Goal: Task Accomplishment & Management: Manage account settings

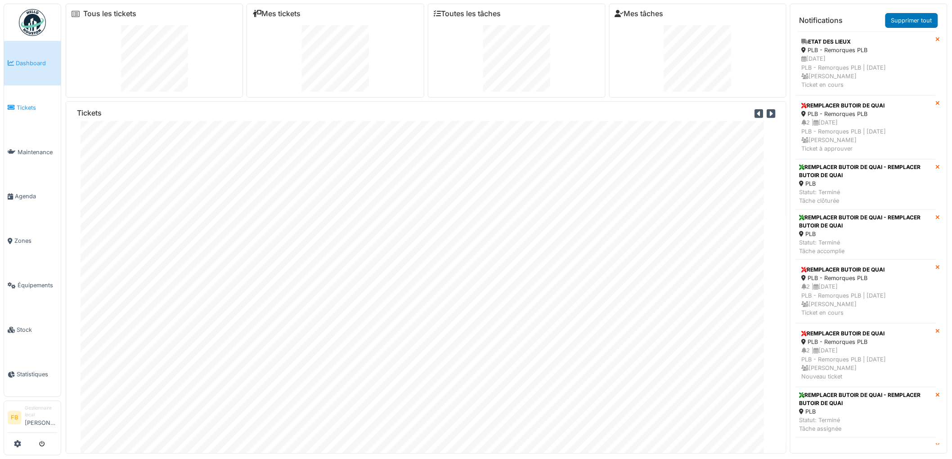
click at [13, 104] on icon at bounding box center [11, 107] width 7 height 6
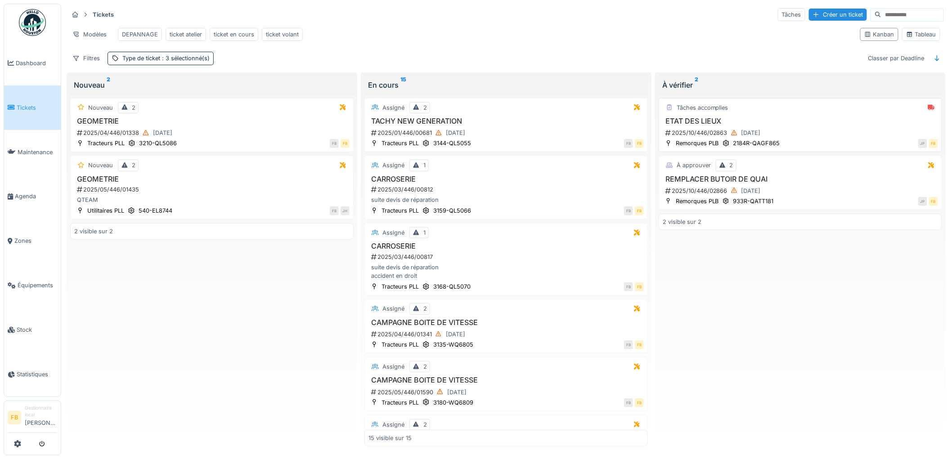
click at [812, 135] on div "2025/10/446/02863 08/10/2025" at bounding box center [800, 132] width 273 height 11
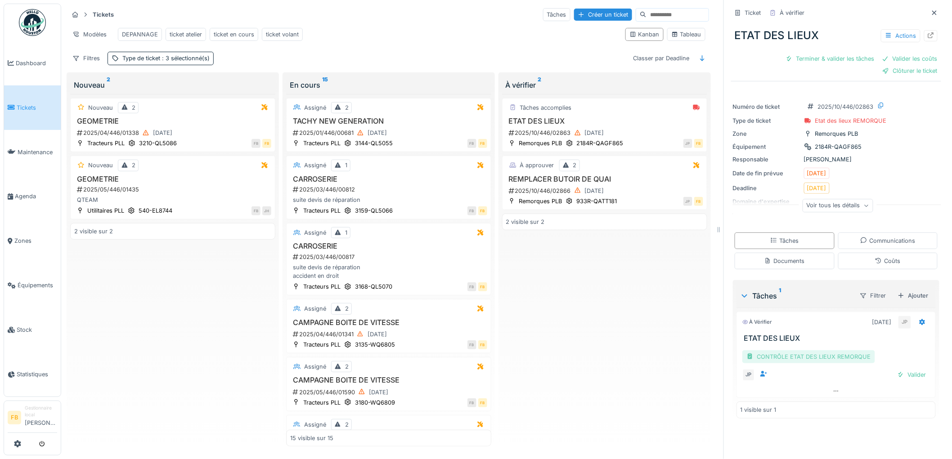
click at [778, 357] on div "CONTRÔLE ETAT DES LIEUX REMORQUE" at bounding box center [808, 356] width 133 height 13
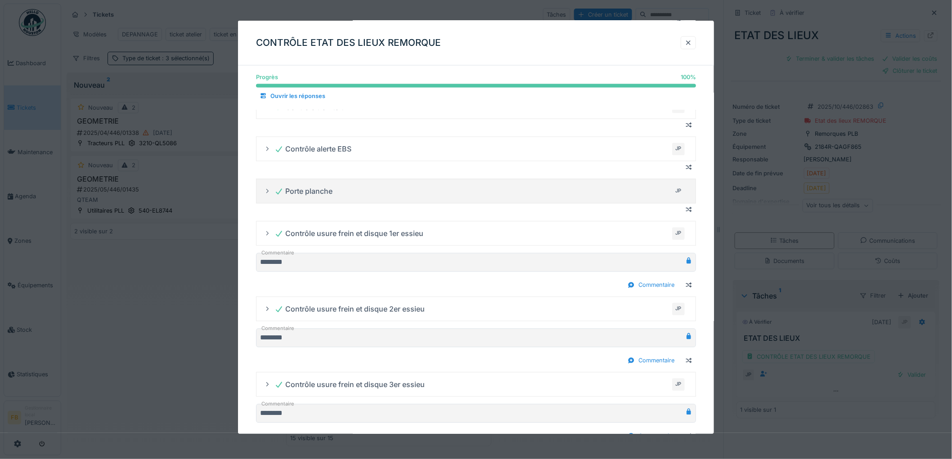
scroll to position [664, 0]
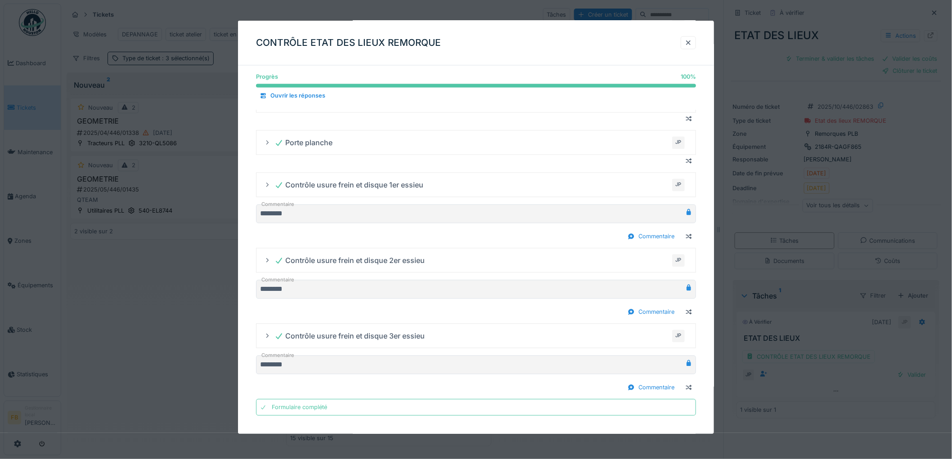
drag, startPoint x: 695, startPoint y: 47, endPoint x: 718, endPoint y: 65, distance: 28.8
click at [695, 47] on div at bounding box center [687, 42] width 15 height 13
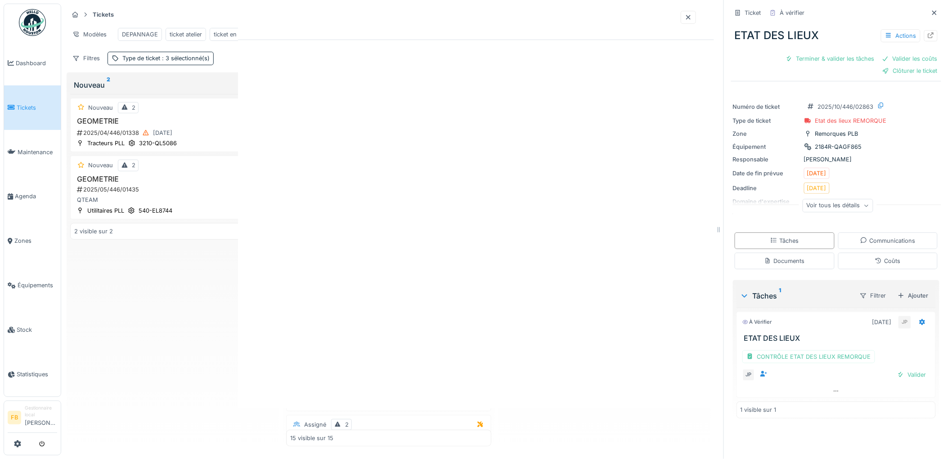
scroll to position [0, 0]
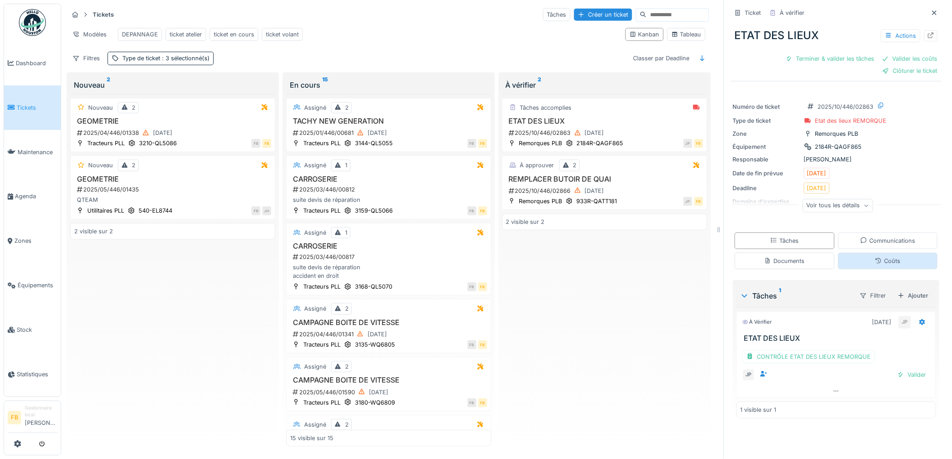
click at [853, 266] on div "Coûts" at bounding box center [888, 261] width 100 height 17
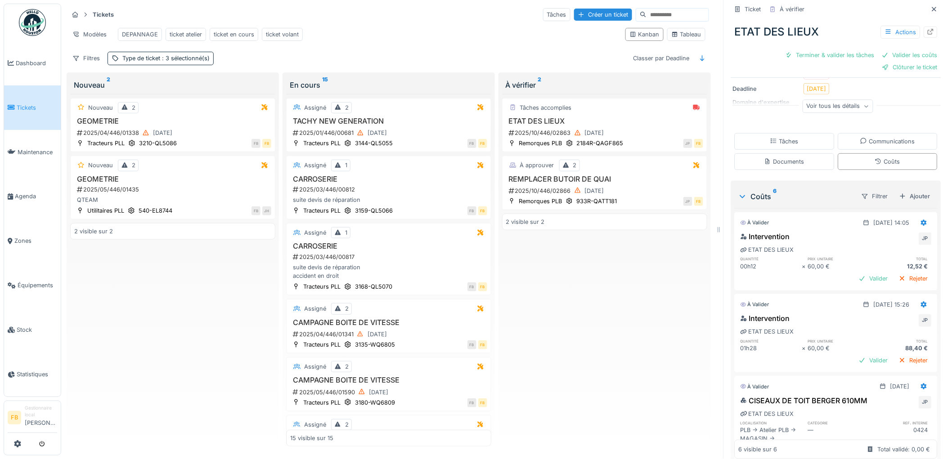
scroll to position [100, 0]
click at [921, 219] on icon at bounding box center [924, 222] width 6 height 6
click at [892, 250] on div "Supprimer" at bounding box center [885, 256] width 44 height 13
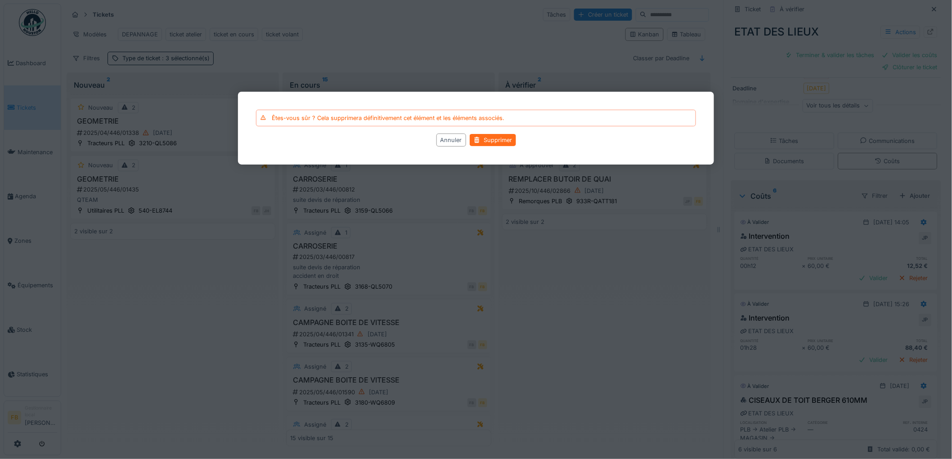
click at [497, 145] on div "Supprimer" at bounding box center [493, 140] width 46 height 12
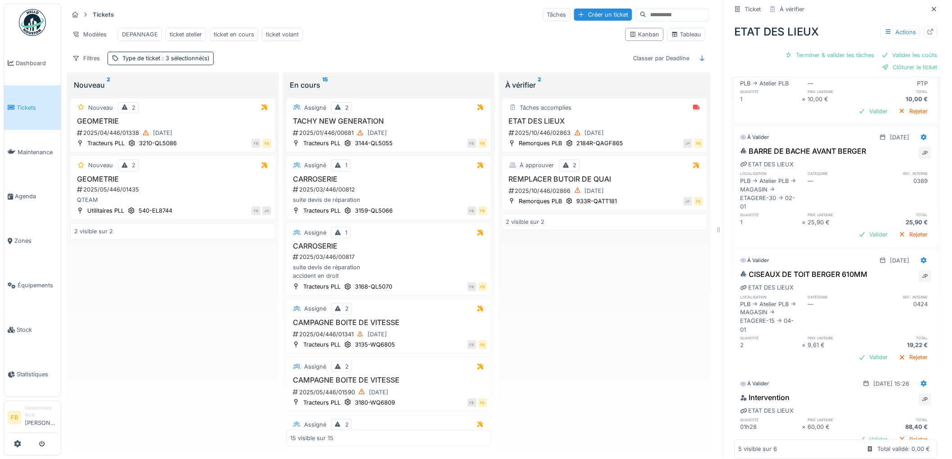
scroll to position [419, 0]
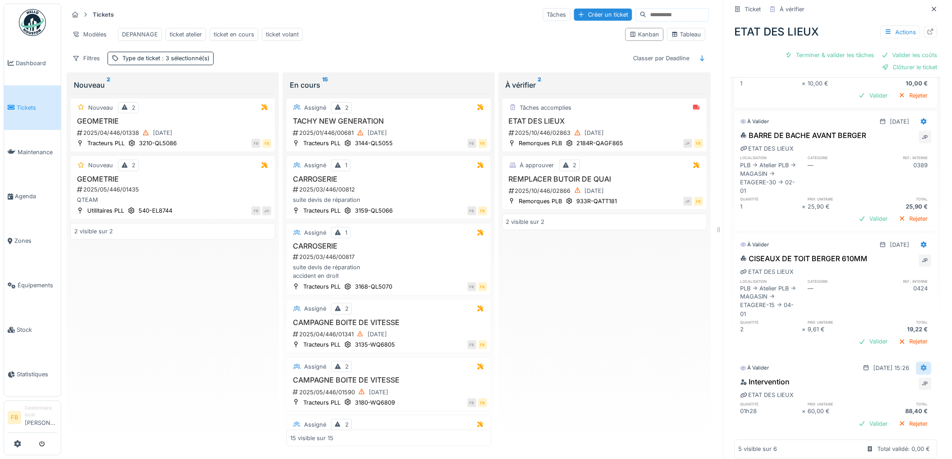
click at [916, 362] on div at bounding box center [923, 368] width 15 height 13
click at [886, 381] on div "Modifier" at bounding box center [885, 387] width 44 height 13
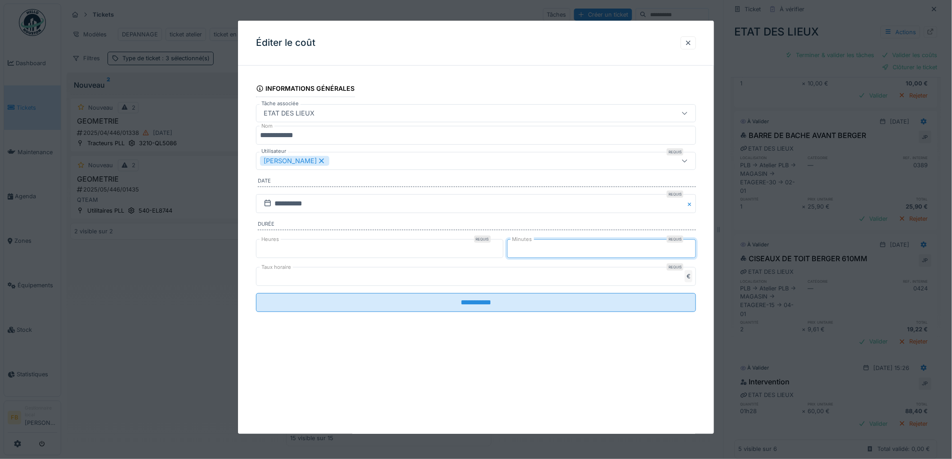
click at [541, 250] on input "**" at bounding box center [601, 248] width 189 height 19
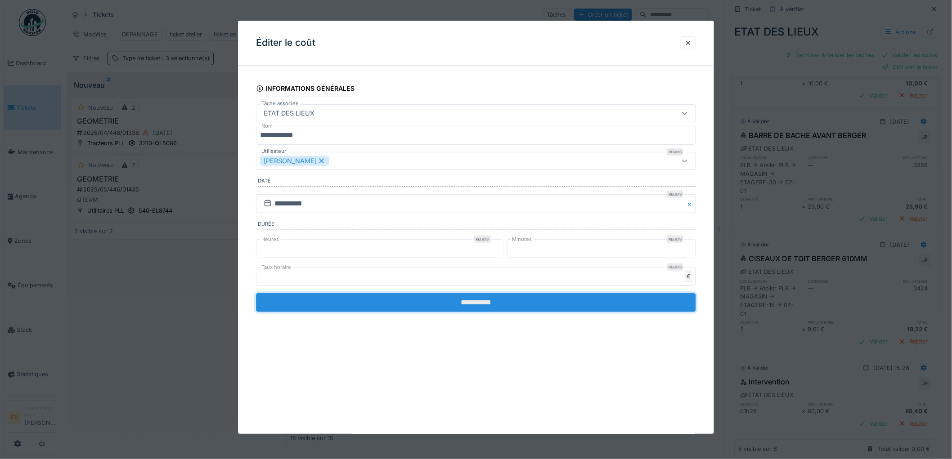
click at [453, 301] on input "**********" at bounding box center [476, 302] width 440 height 19
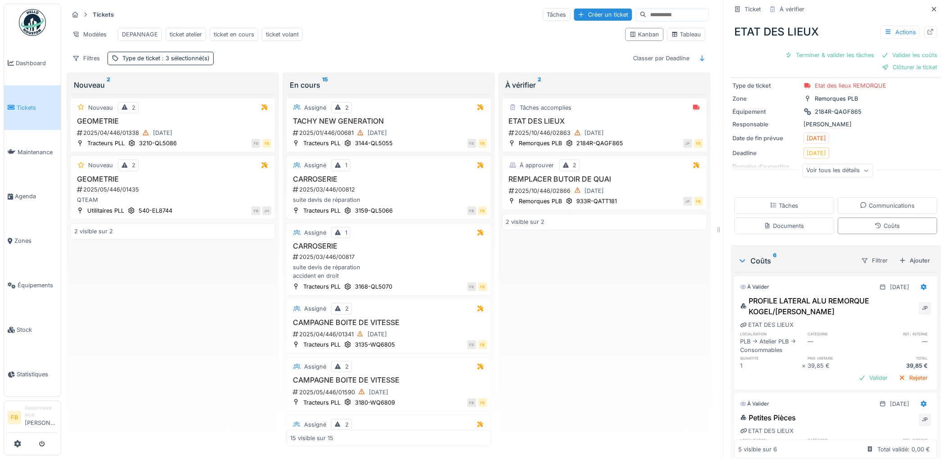
scroll to position [0, 0]
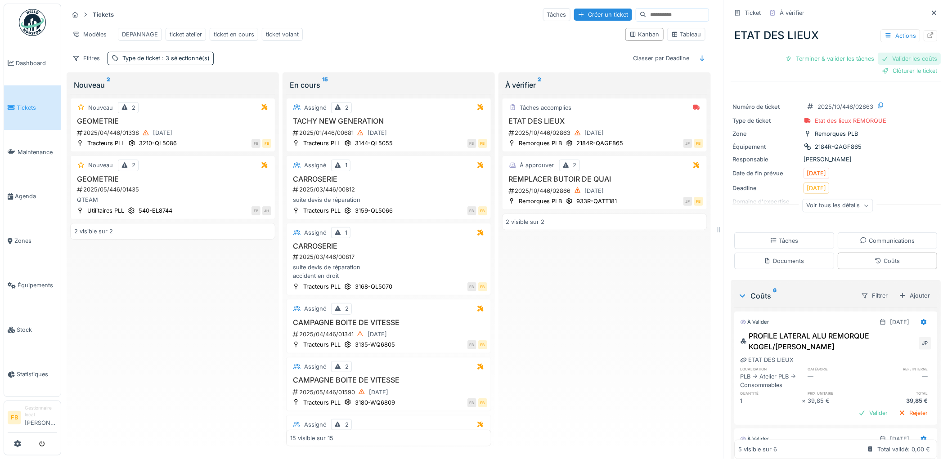
click at [886, 53] on div "Valider les coûts" at bounding box center [909, 59] width 63 height 12
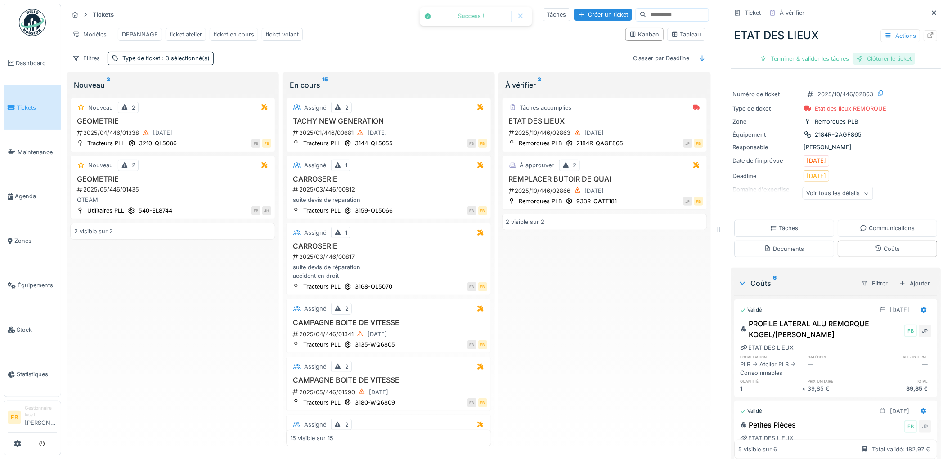
click at [868, 53] on div "Clôturer le ticket" at bounding box center [884, 59] width 63 height 12
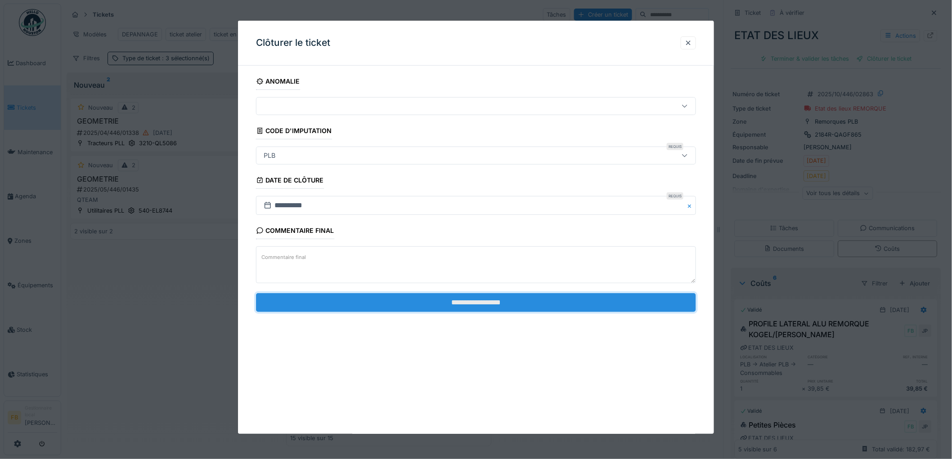
click at [371, 298] on input "**********" at bounding box center [476, 302] width 440 height 19
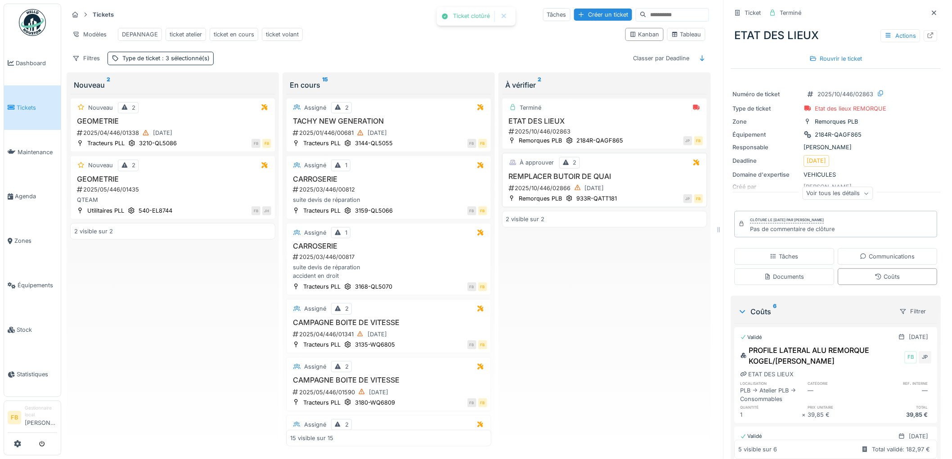
click at [604, 169] on div "À approuver 2 REMPLACER BUTOIR DE QUAI 2025/10/446/02866 08/10/2025 Remorques P…" at bounding box center [604, 180] width 205 height 54
click at [631, 183] on div "2025/10/446/02866 08/10/2025" at bounding box center [605, 188] width 195 height 11
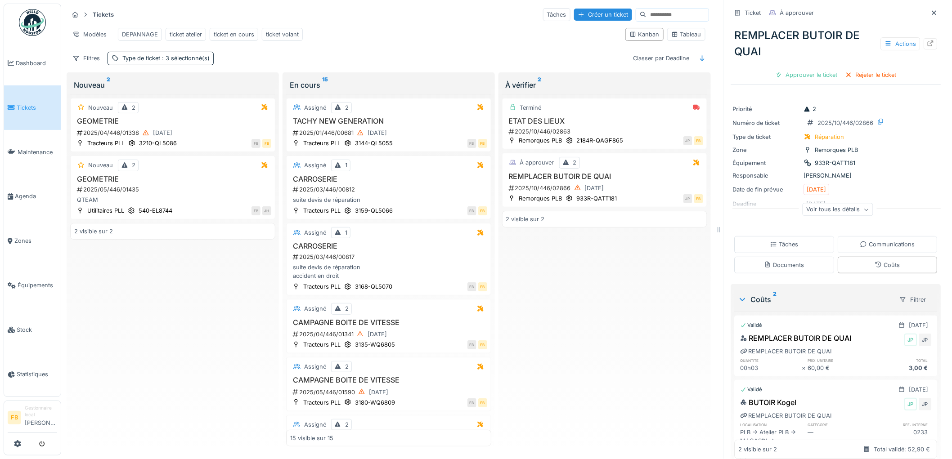
scroll to position [59, 0]
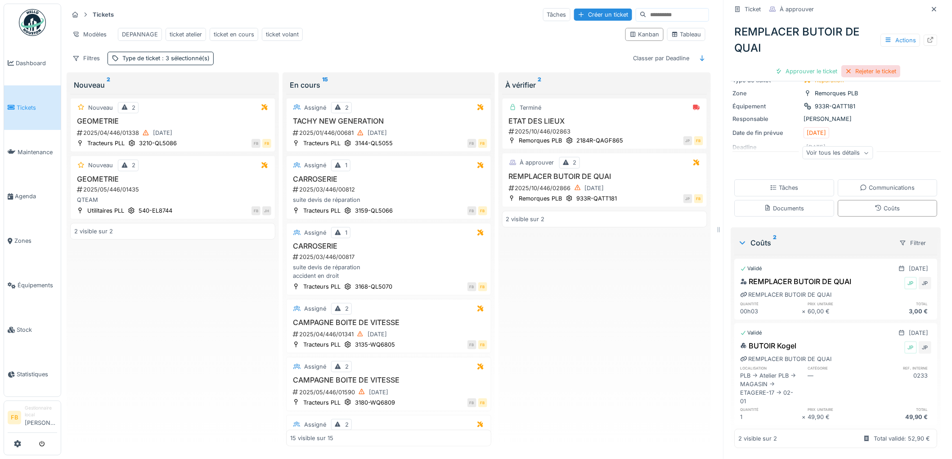
click at [853, 67] on div "Rejeter le ticket" at bounding box center [870, 71] width 59 height 12
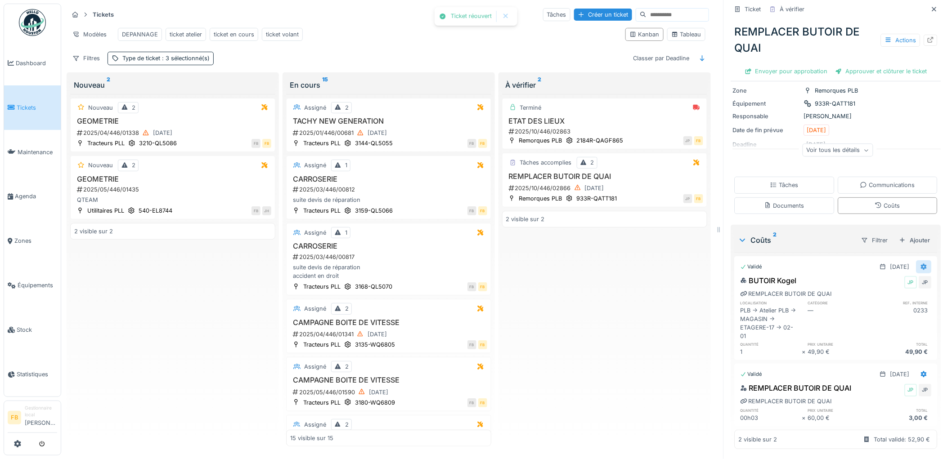
click at [921, 264] on icon at bounding box center [924, 267] width 6 height 6
click at [888, 295] on div "Modifier" at bounding box center [885, 301] width 44 height 13
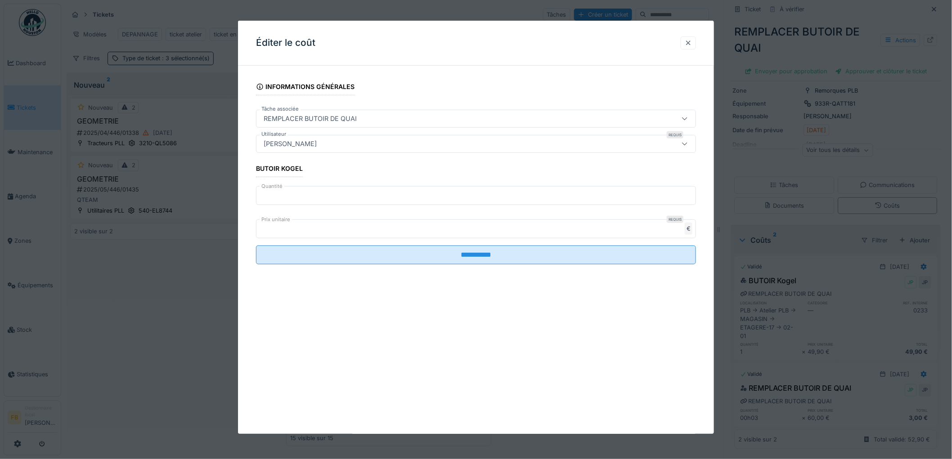
click at [691, 44] on div at bounding box center [687, 43] width 7 height 9
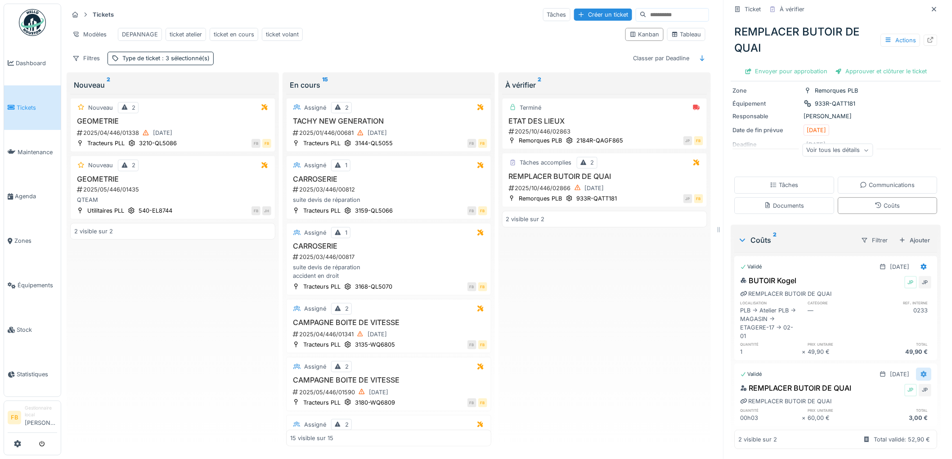
click at [920, 371] on icon at bounding box center [923, 374] width 7 height 6
click at [891, 403] on div "Modifier" at bounding box center [885, 409] width 44 height 13
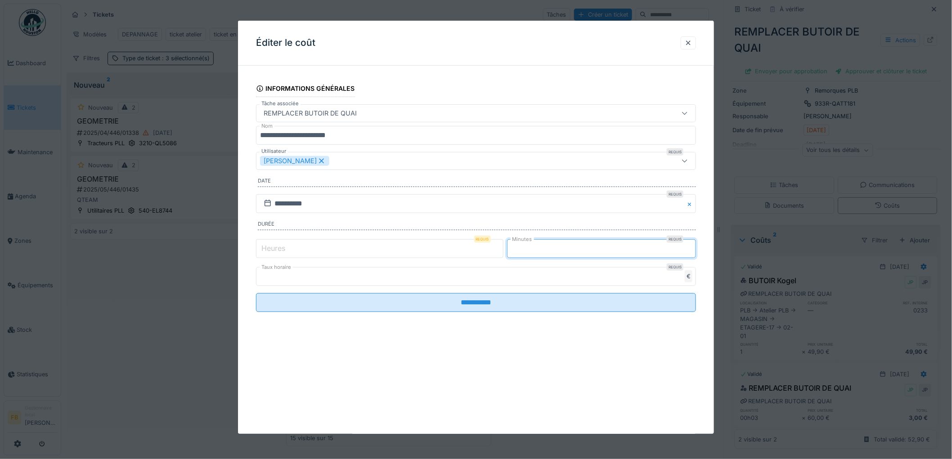
drag, startPoint x: 529, startPoint y: 254, endPoint x: 510, endPoint y: 254, distance: 18.4
click at [510, 254] on div "Heures Requis * Minutes Requis *" at bounding box center [476, 248] width 440 height 22
type input "*"
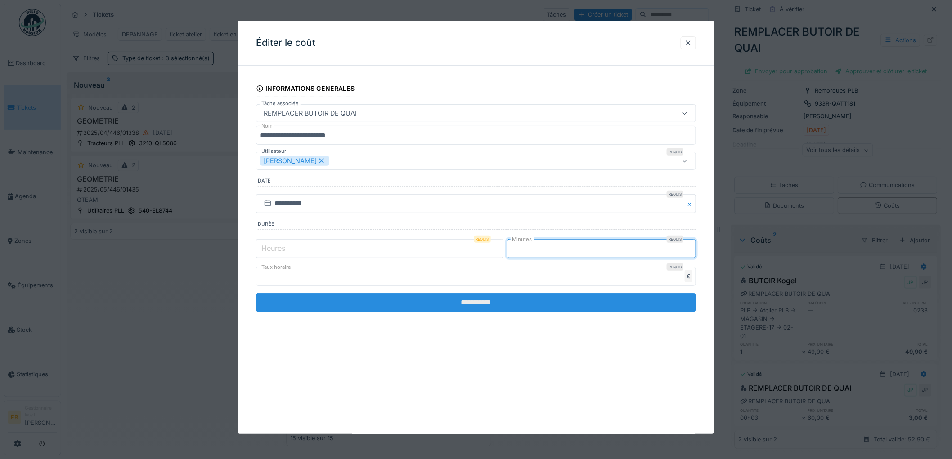
type input "**"
click at [474, 299] on input "**********" at bounding box center [476, 302] width 440 height 19
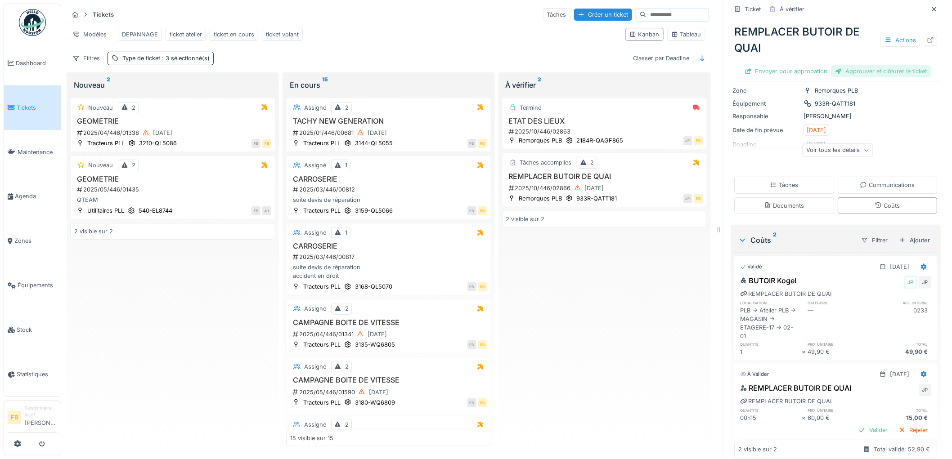
click at [861, 65] on div "Approuver et clôturer le ticket" at bounding box center [881, 71] width 99 height 12
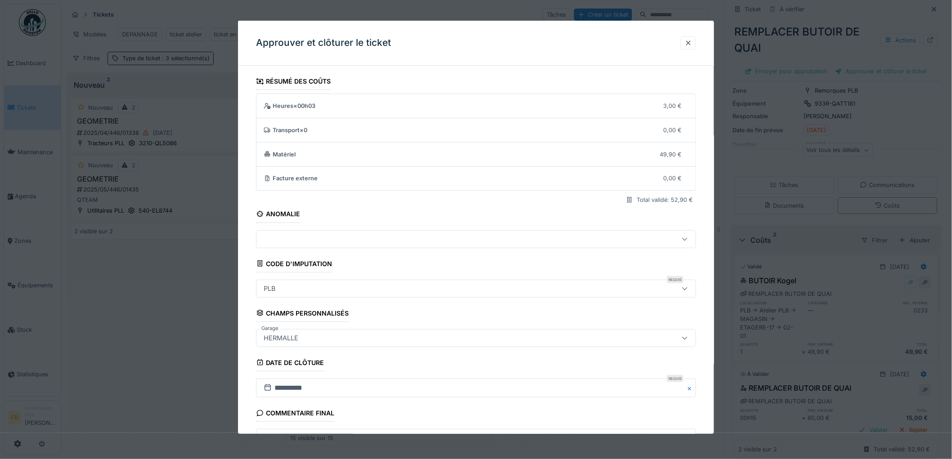
scroll to position [86, 0]
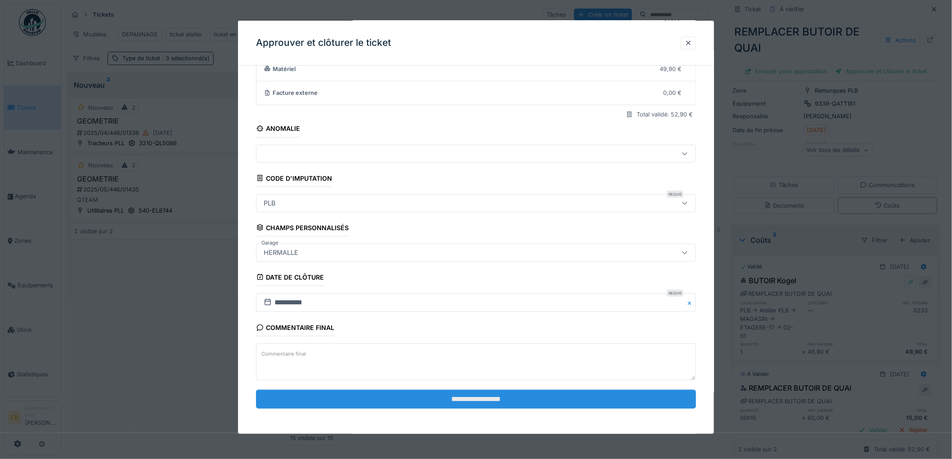
click at [442, 397] on input "**********" at bounding box center [476, 399] width 440 height 19
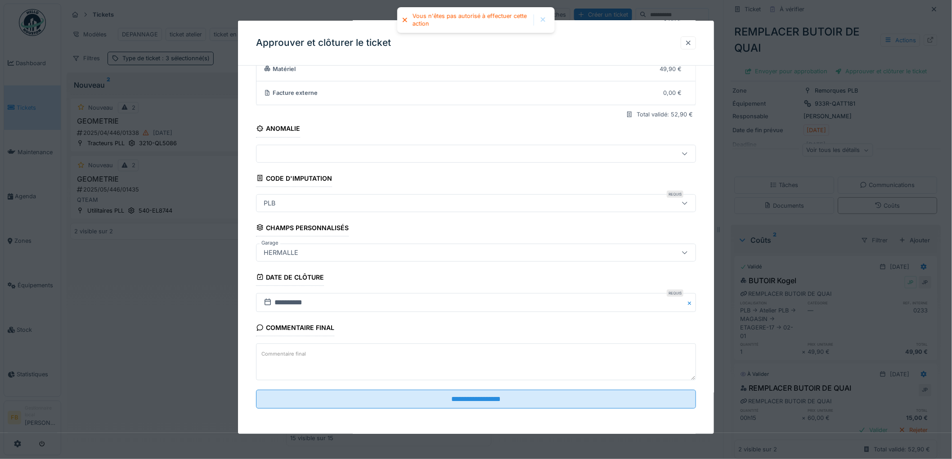
click at [692, 39] on div at bounding box center [687, 43] width 7 height 9
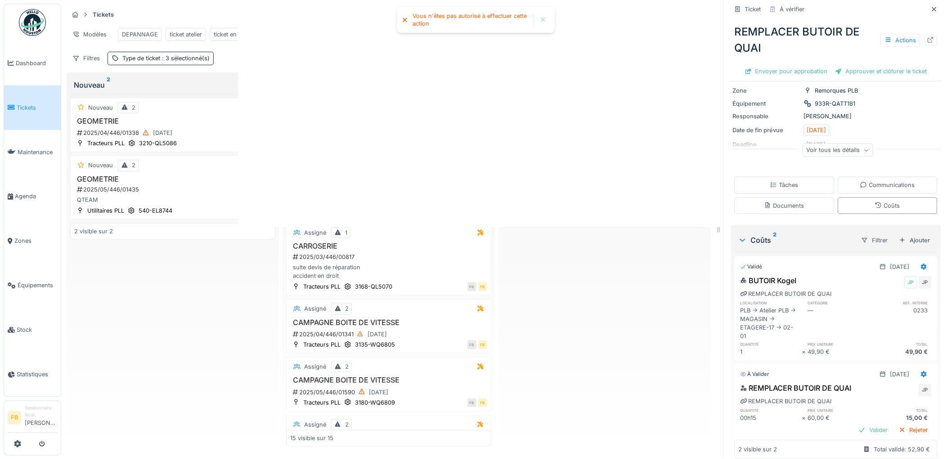
scroll to position [0, 0]
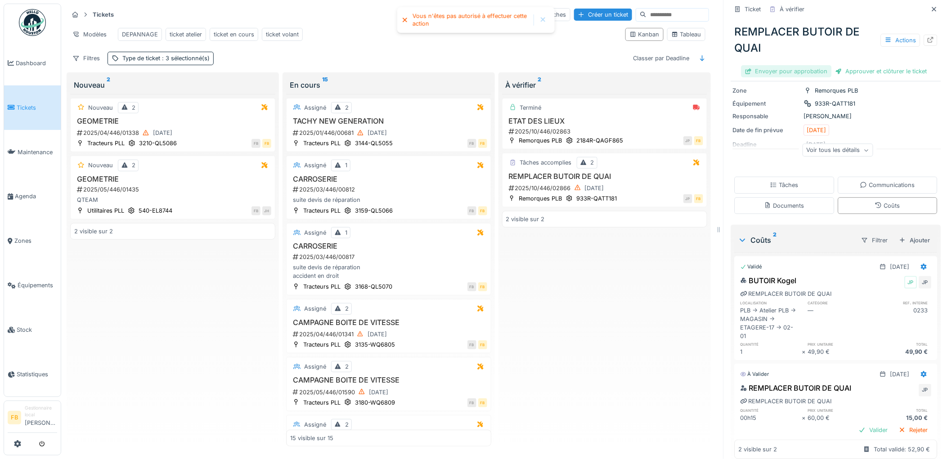
click at [782, 65] on div "Envoyer pour approbation" at bounding box center [786, 71] width 90 height 12
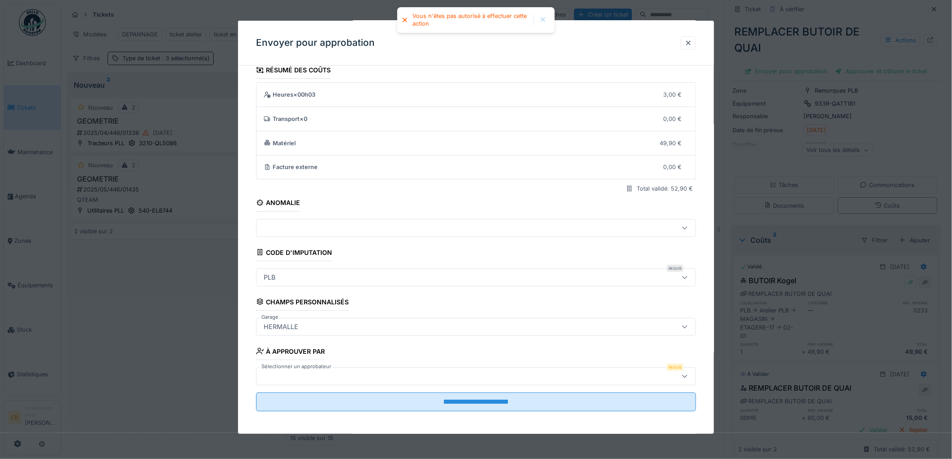
scroll to position [14, 0]
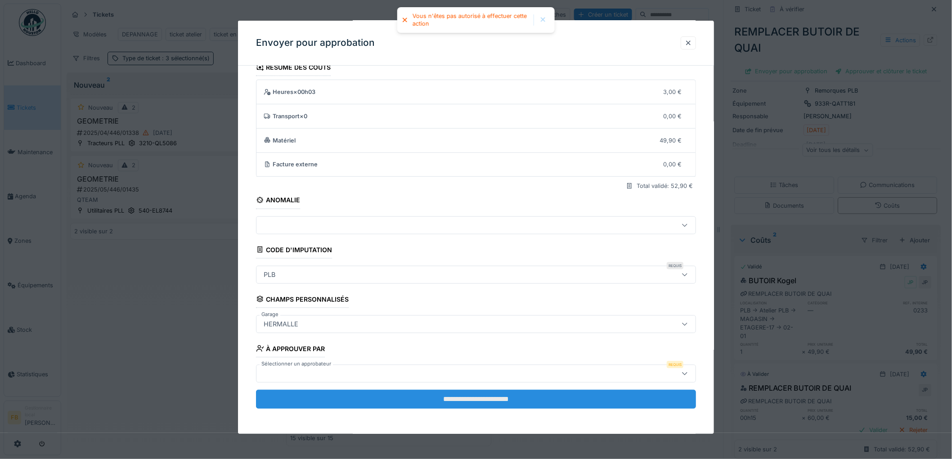
click at [452, 401] on input "**********" at bounding box center [476, 399] width 440 height 19
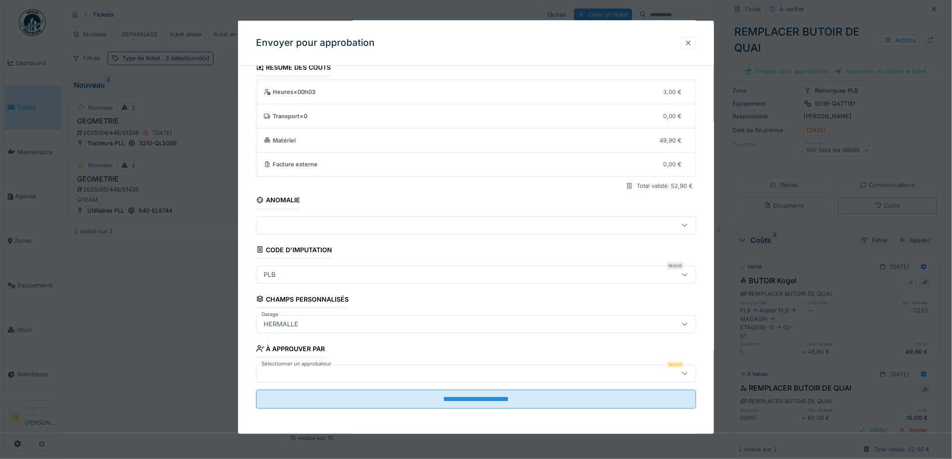
click at [691, 41] on div at bounding box center [687, 43] width 7 height 9
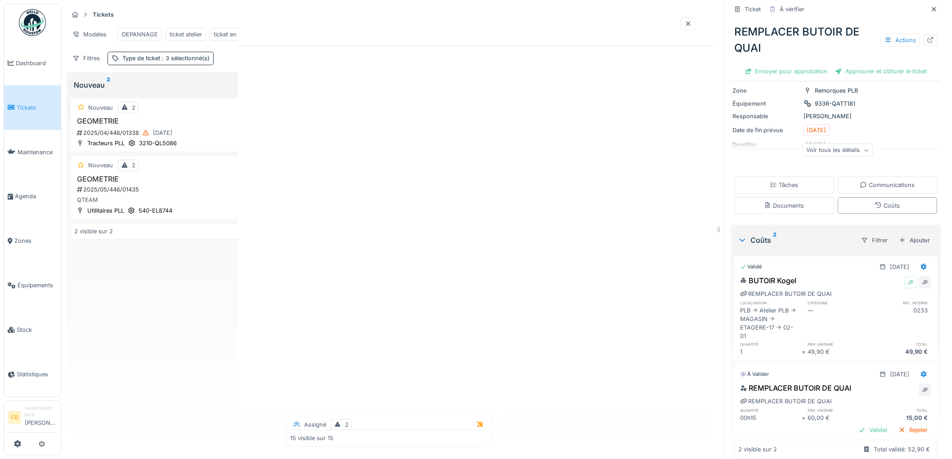
scroll to position [0, 0]
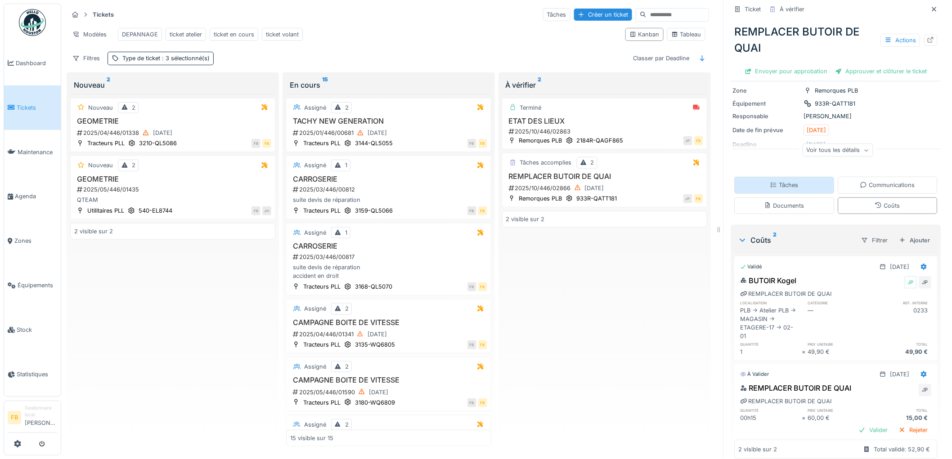
click at [776, 183] on div "Tâches" at bounding box center [784, 185] width 100 height 17
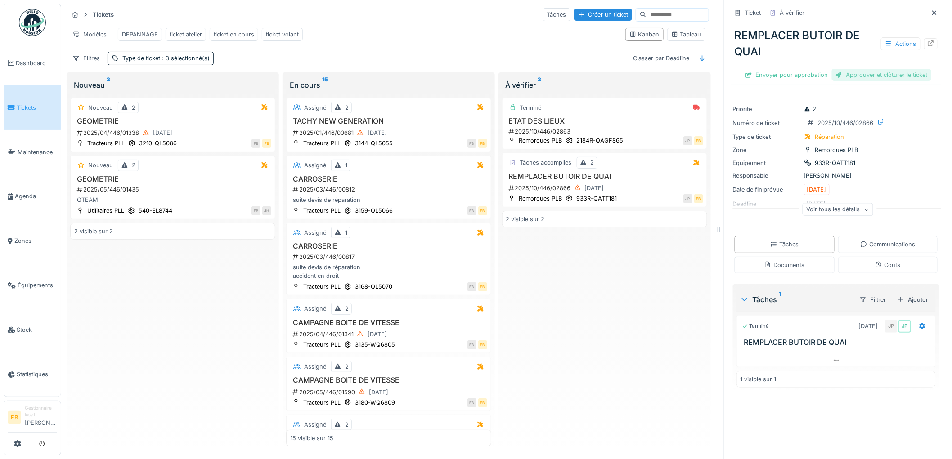
click at [863, 72] on div "Approuver et clôturer le ticket" at bounding box center [881, 75] width 99 height 12
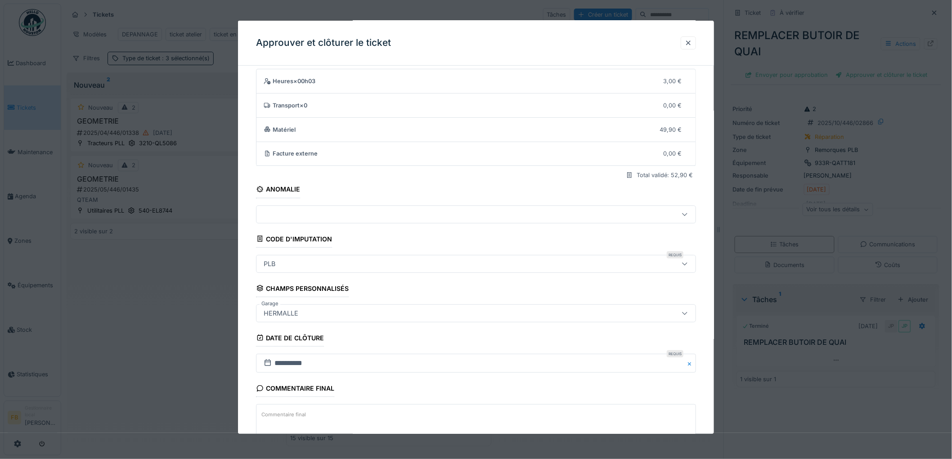
scroll to position [86, 0]
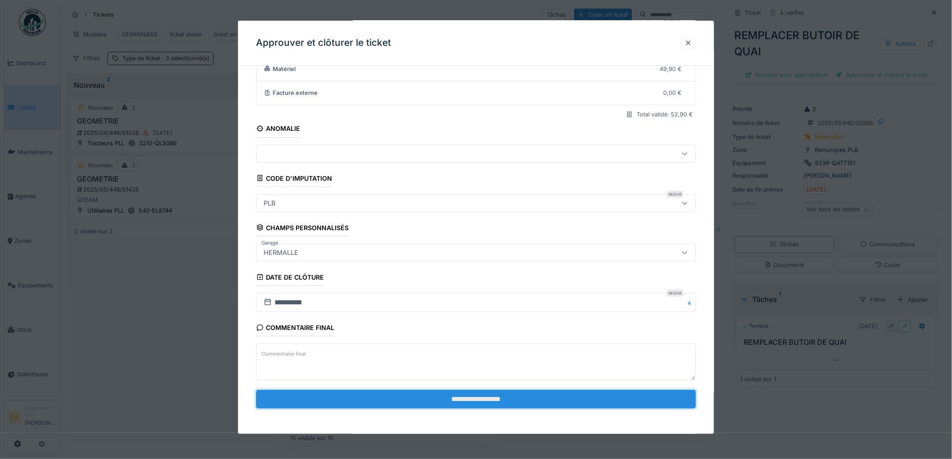
click at [428, 396] on input "**********" at bounding box center [476, 399] width 440 height 19
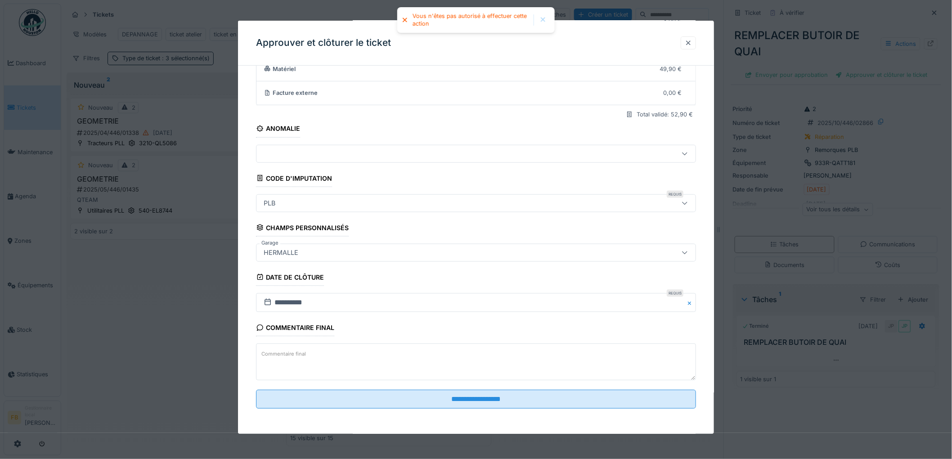
click at [692, 39] on div at bounding box center [687, 43] width 7 height 9
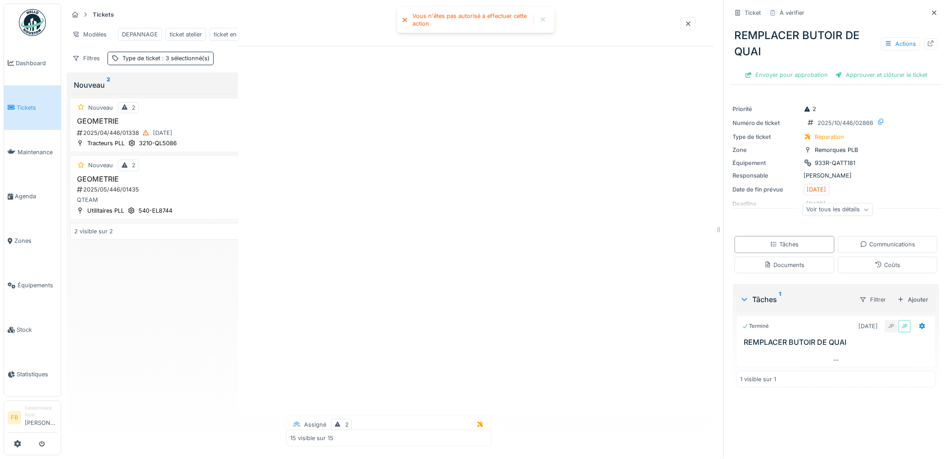
scroll to position [0, 0]
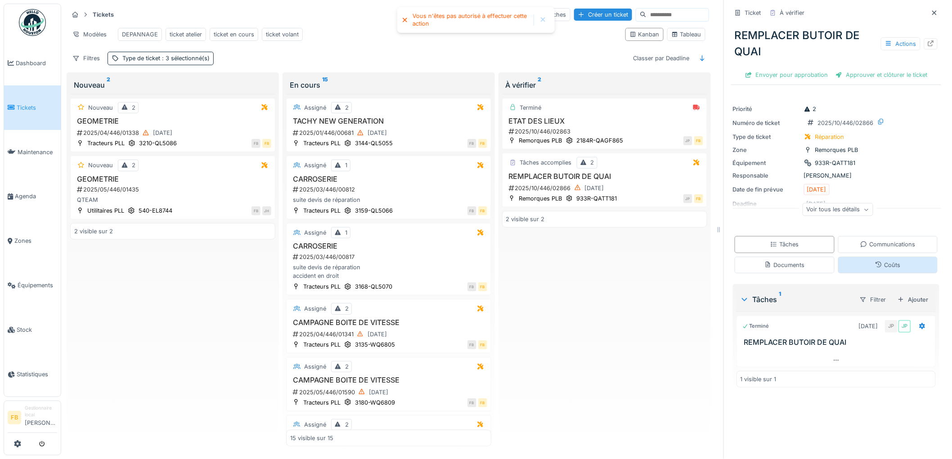
click at [875, 262] on icon at bounding box center [878, 265] width 7 height 6
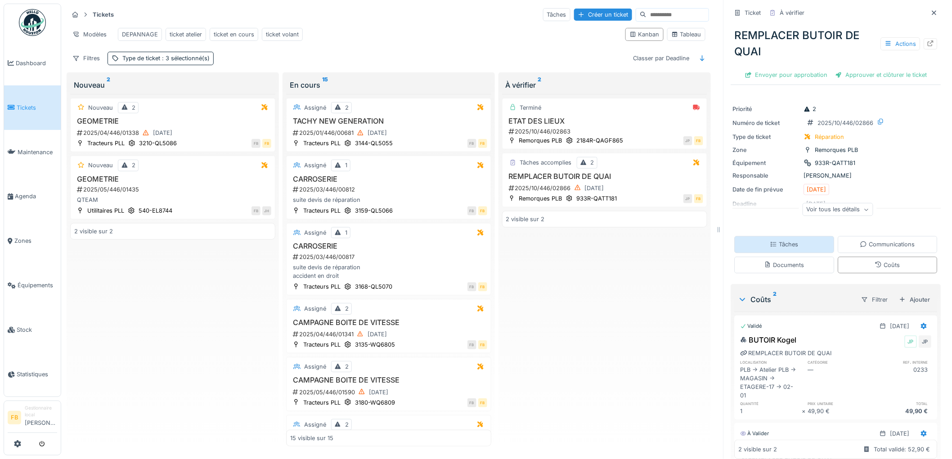
click at [789, 239] on div "Tâches" at bounding box center [784, 244] width 100 height 17
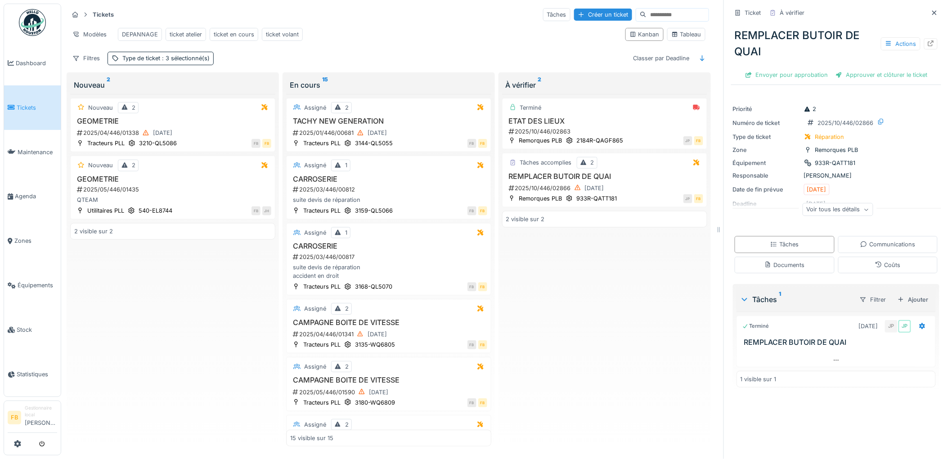
click at [27, 112] on link "Tickets" at bounding box center [32, 107] width 57 height 45
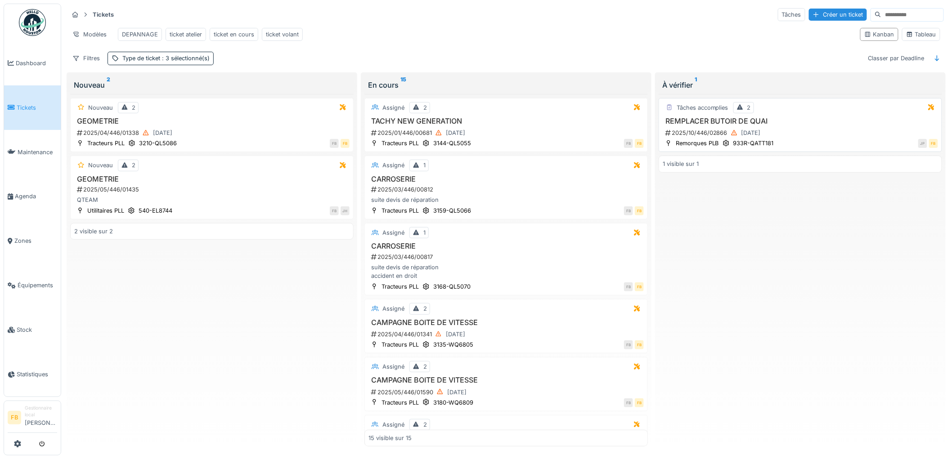
click at [803, 136] on div "2025/10/446/02866 [DATE]" at bounding box center [800, 132] width 273 height 11
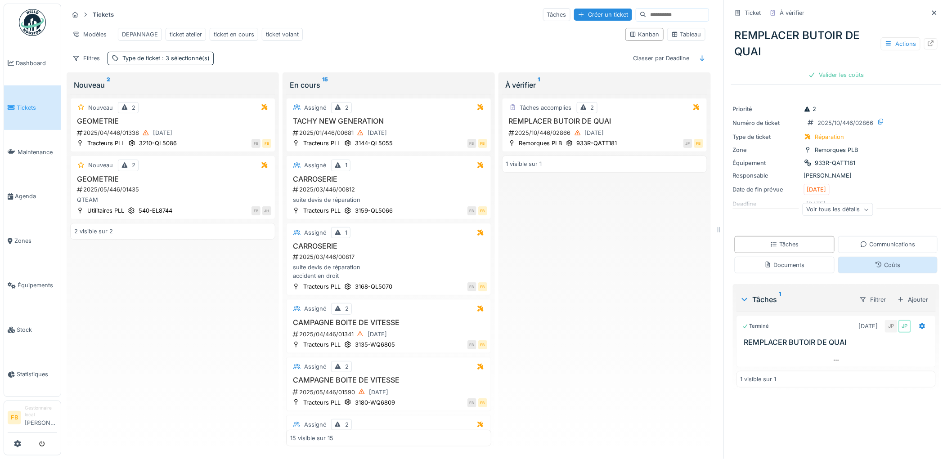
click at [875, 268] on div "Coûts" at bounding box center [887, 265] width 25 height 9
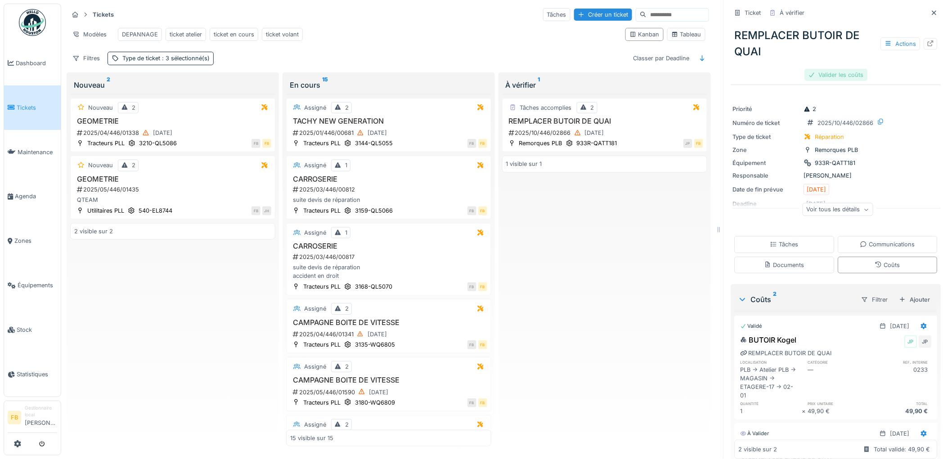
click at [826, 69] on div "Valider les coûts" at bounding box center [836, 75] width 63 height 12
click at [858, 69] on div "Approuver et clôturer le ticket" at bounding box center [881, 75] width 99 height 12
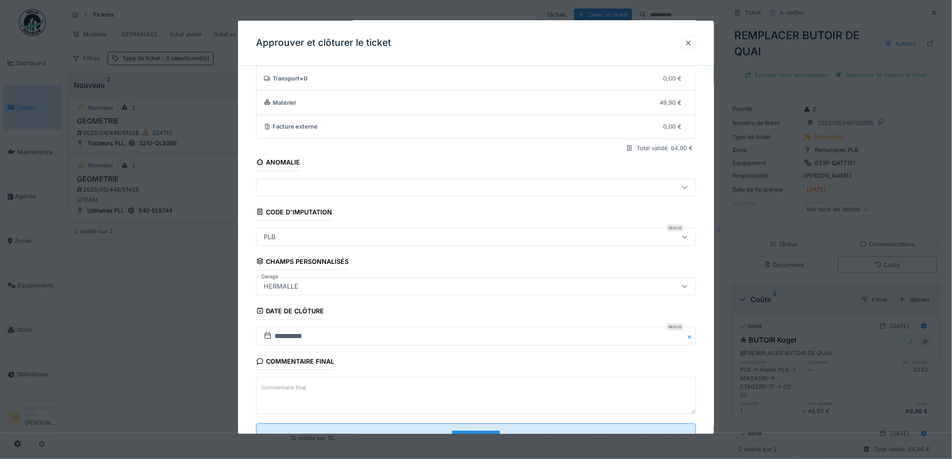
scroll to position [86, 0]
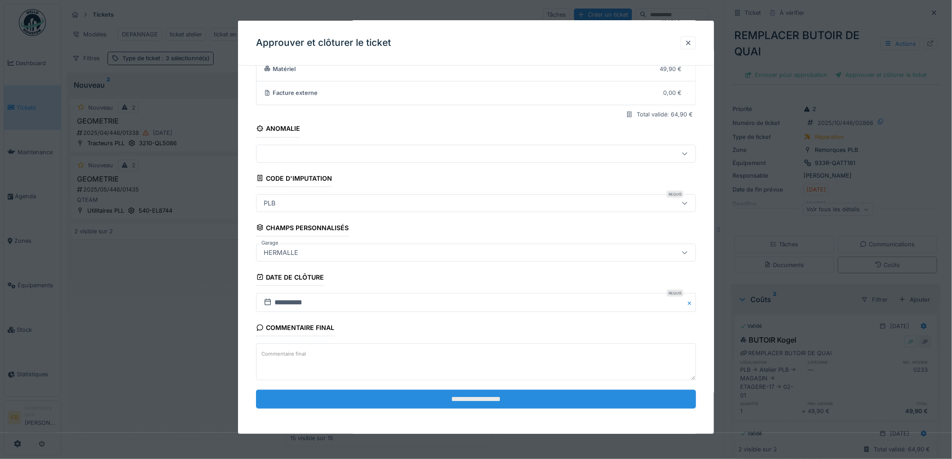
click at [450, 396] on input "**********" at bounding box center [476, 399] width 440 height 19
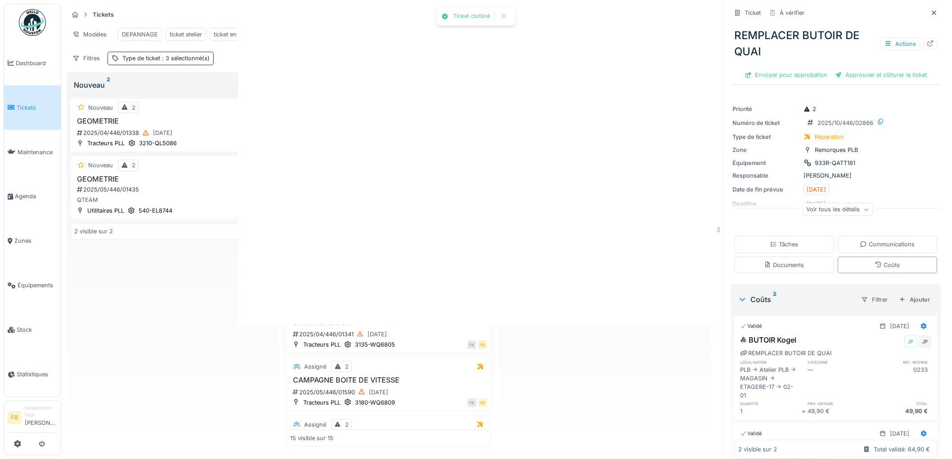
scroll to position [0, 0]
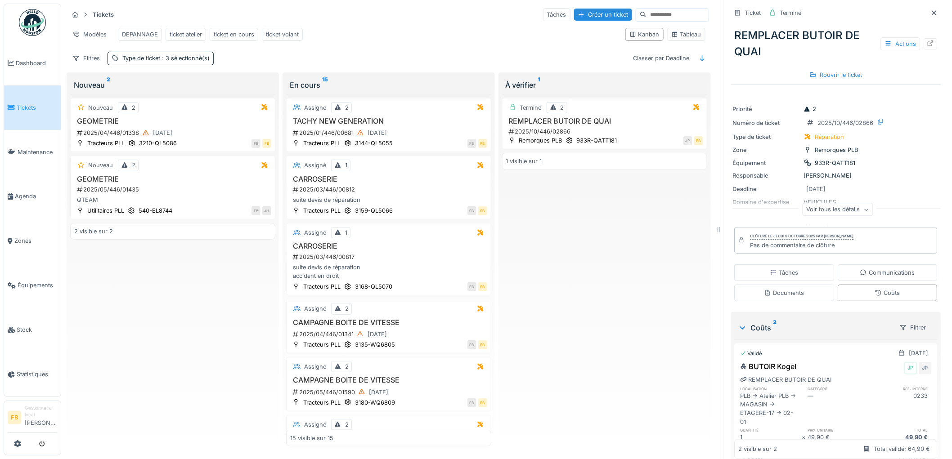
click at [43, 108] on span "Tickets" at bounding box center [37, 107] width 40 height 9
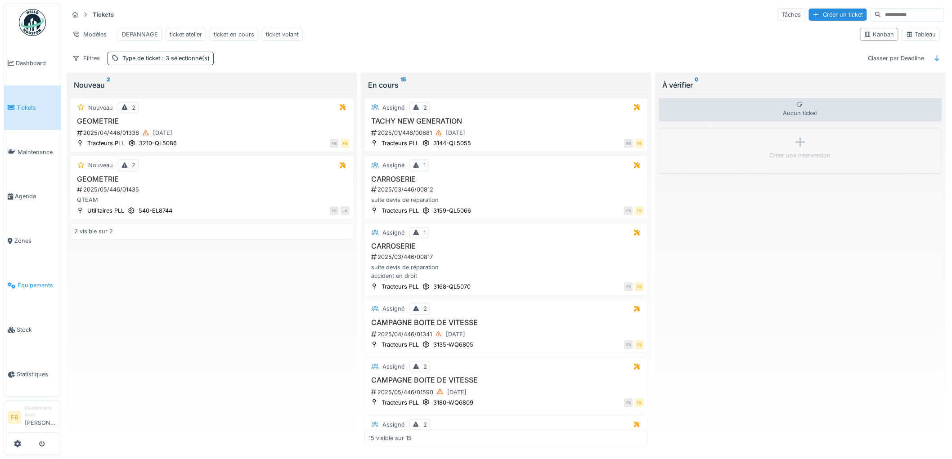
click at [31, 270] on link "Équipements" at bounding box center [32, 285] width 57 height 45
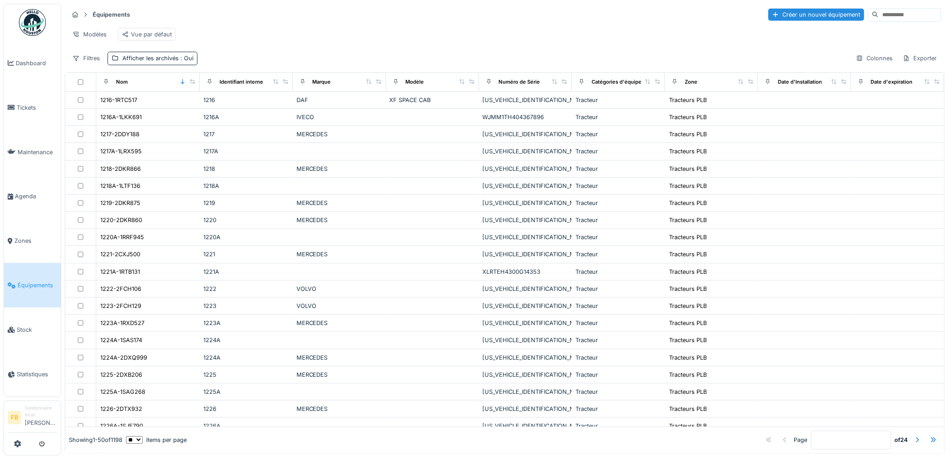
click at [878, 16] on input at bounding box center [909, 15] width 62 height 13
type input "*******"
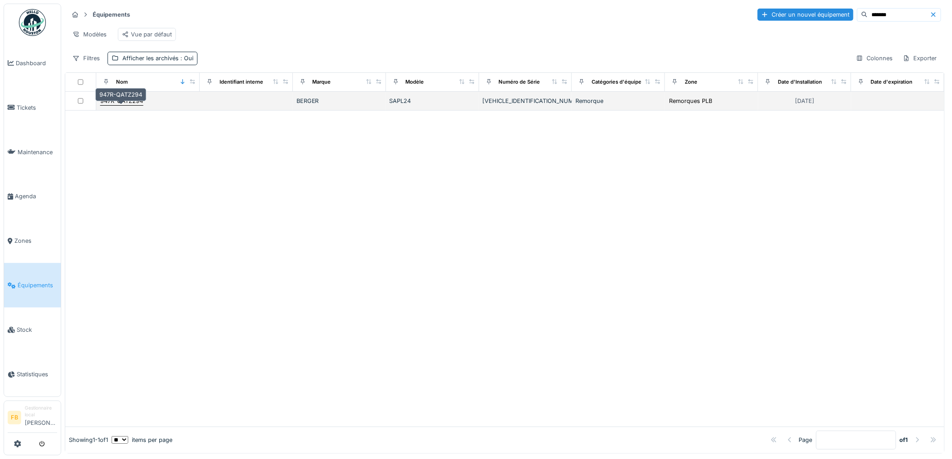
click at [126, 104] on div "947R-QATZ294" at bounding box center [122, 100] width 44 height 9
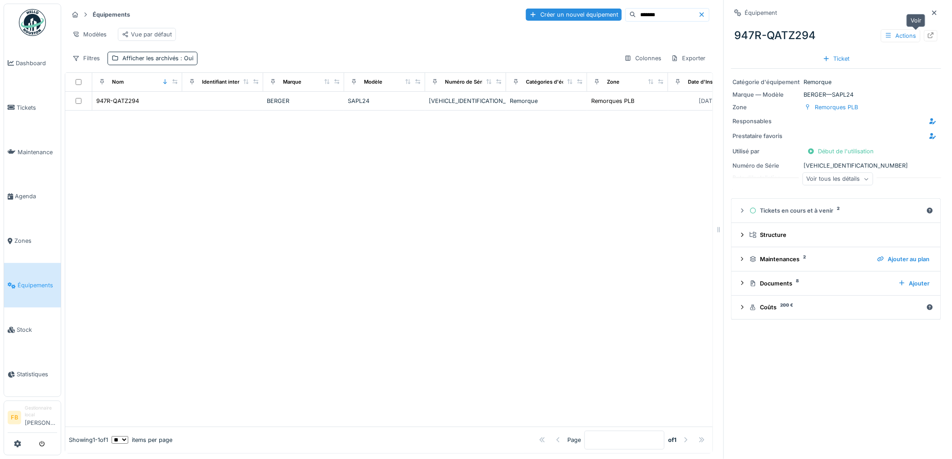
click at [928, 36] on icon at bounding box center [931, 35] width 6 height 6
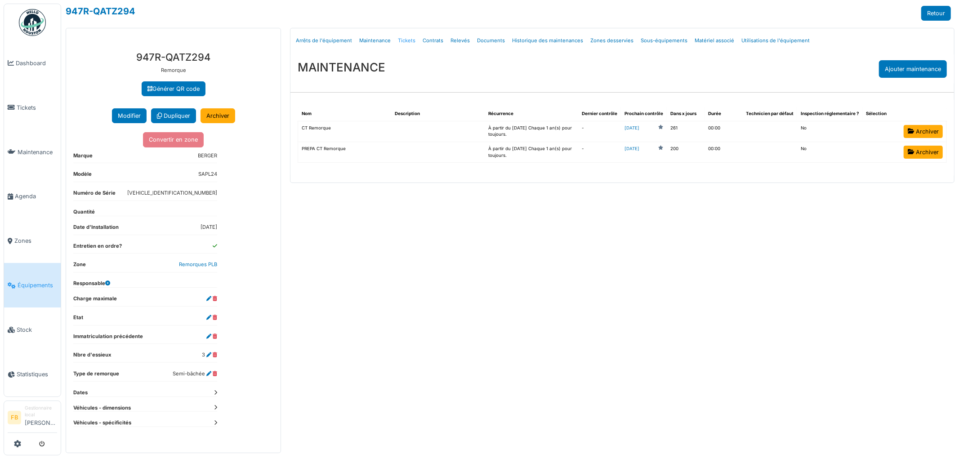
click at [402, 38] on link "Tickets" at bounding box center [406, 40] width 25 height 21
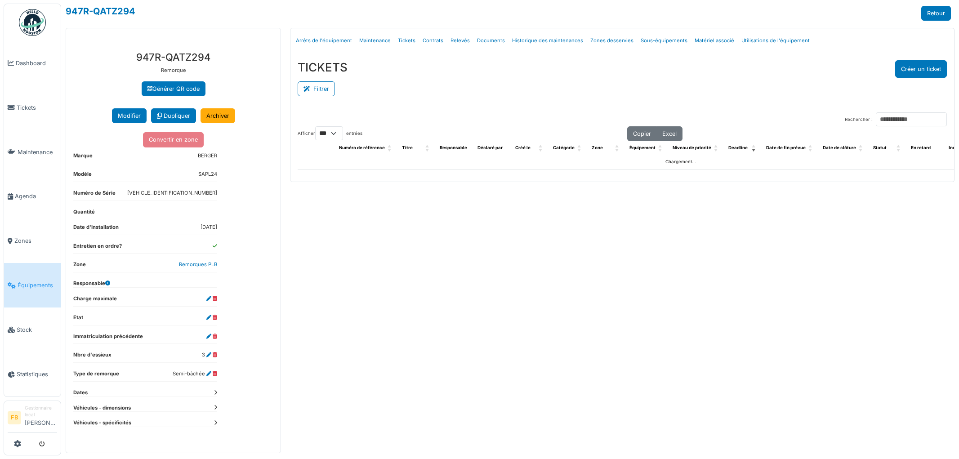
select select "***"
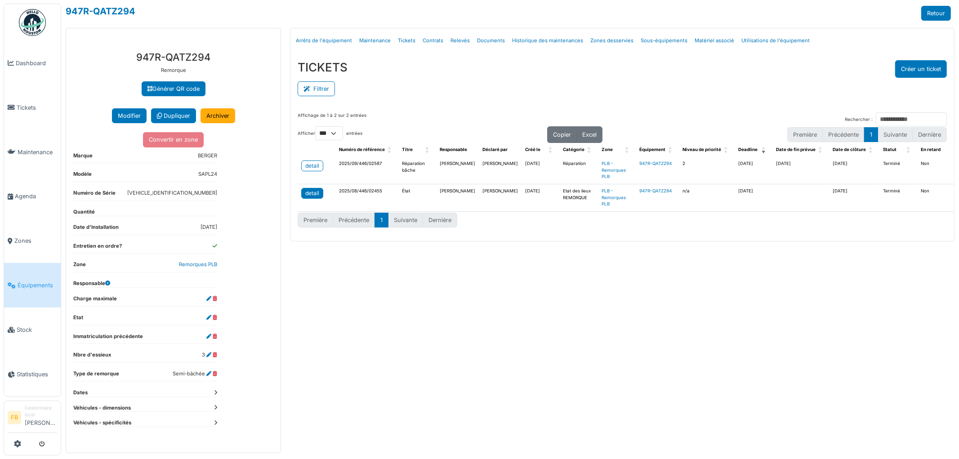
click at [311, 196] on div "detail" at bounding box center [312, 193] width 14 height 8
click at [309, 166] on div "detail" at bounding box center [312, 166] width 14 height 8
